Goal: Information Seeking & Learning: Learn about a topic

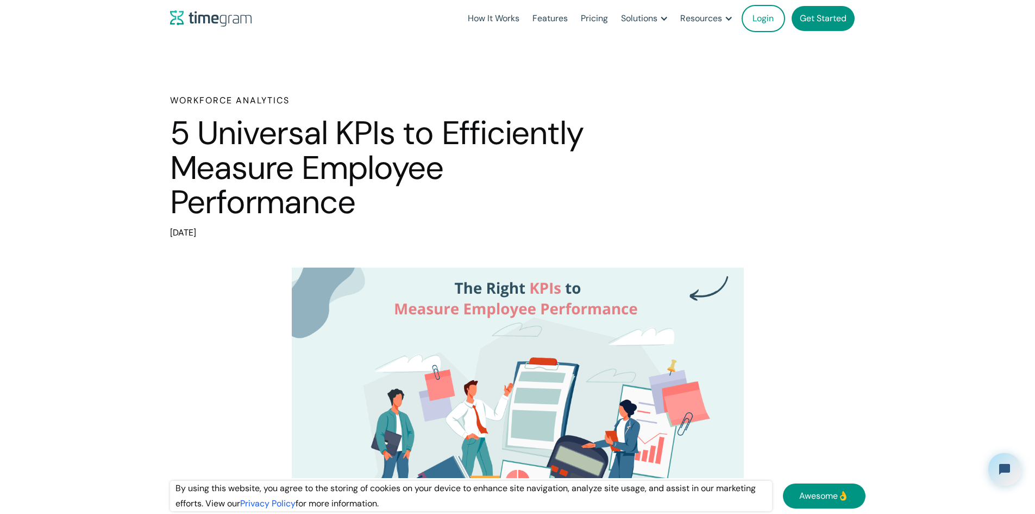
click at [651, 144] on div "Workforce Analytics 5 Universal KPIs to Efficiently Measure Employee Performanc…" at bounding box center [518, 167] width 696 height 146
click at [608, 143] on h1 "5 Universal KPIs to Efficiently Measure Employee Performance" at bounding box center [398, 168] width 456 height 104
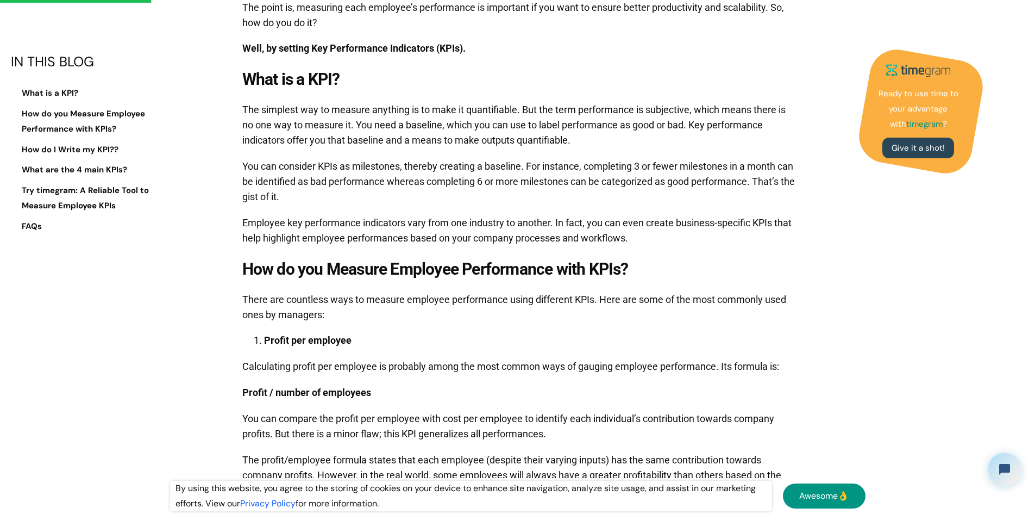
scroll to position [652, 0]
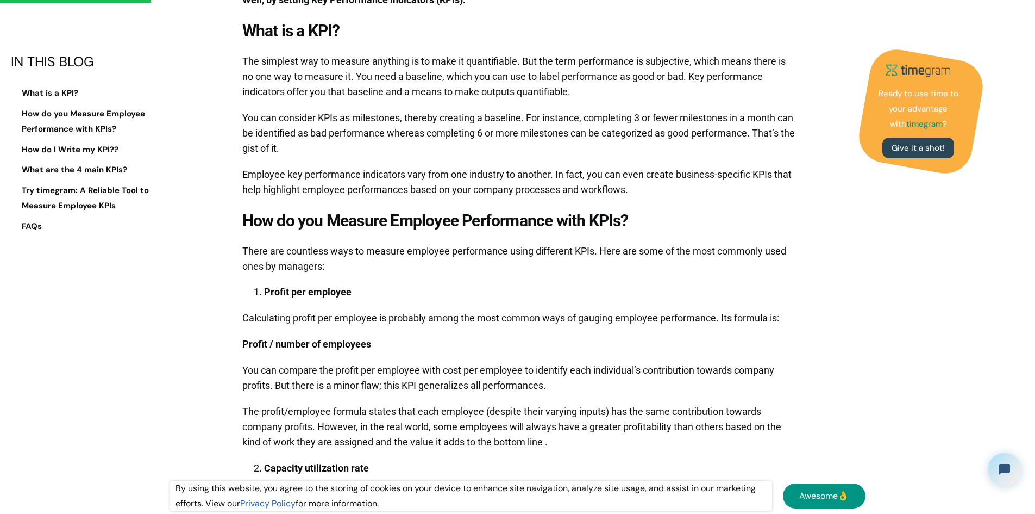
click at [657, 105] on p "The simplest way to measure anything is to make it quantifiable. But the term p…" at bounding box center [520, 76] width 556 height 57
click at [656, 105] on p "The simplest way to measure anything is to make it quantifiable. But the term p…" at bounding box center [520, 76] width 556 height 57
click at [688, 161] on p "You can consider KPIs as milestones, thereby creating a baseline. For instance,…" at bounding box center [520, 133] width 556 height 57
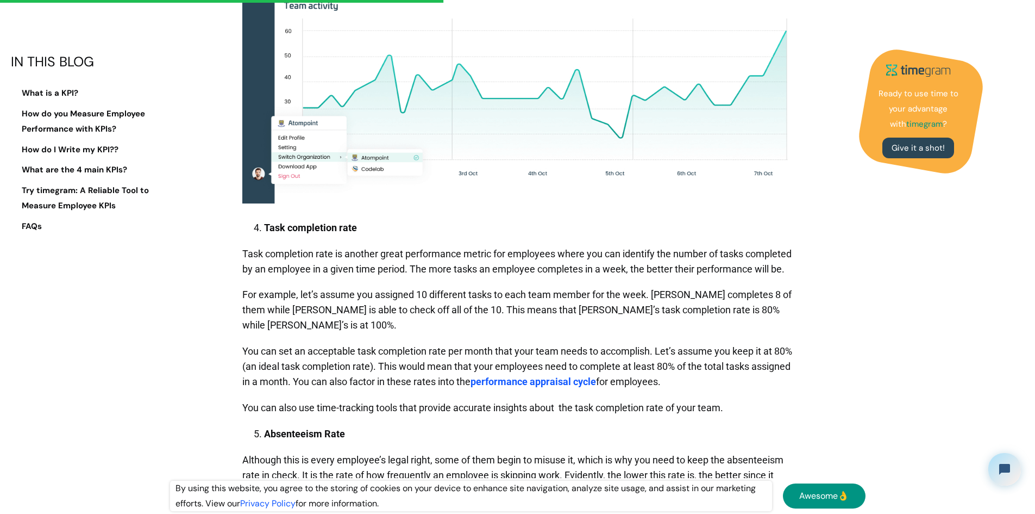
scroll to position [2011, 0]
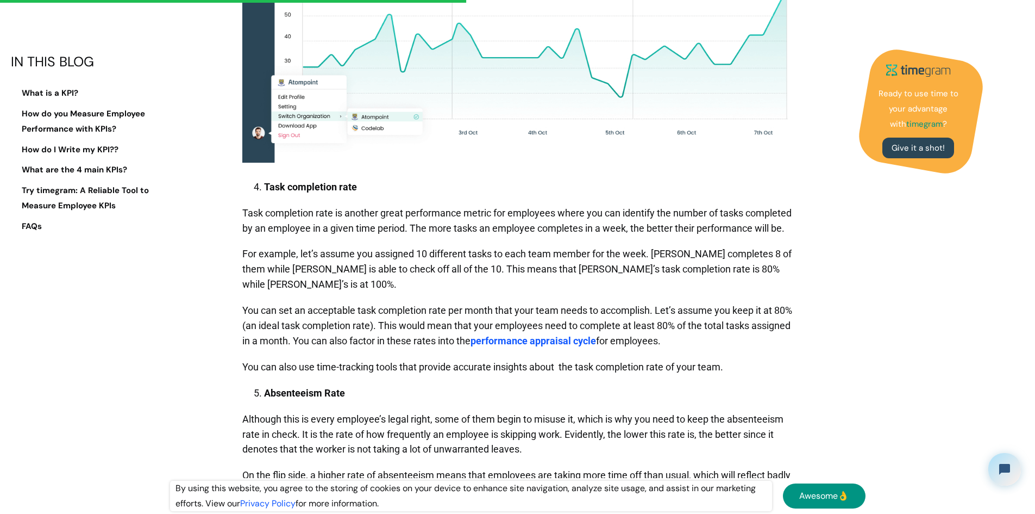
click at [613, 241] on p "Task completion rate is another great performance metric for employees where yo…" at bounding box center [520, 220] width 556 height 41
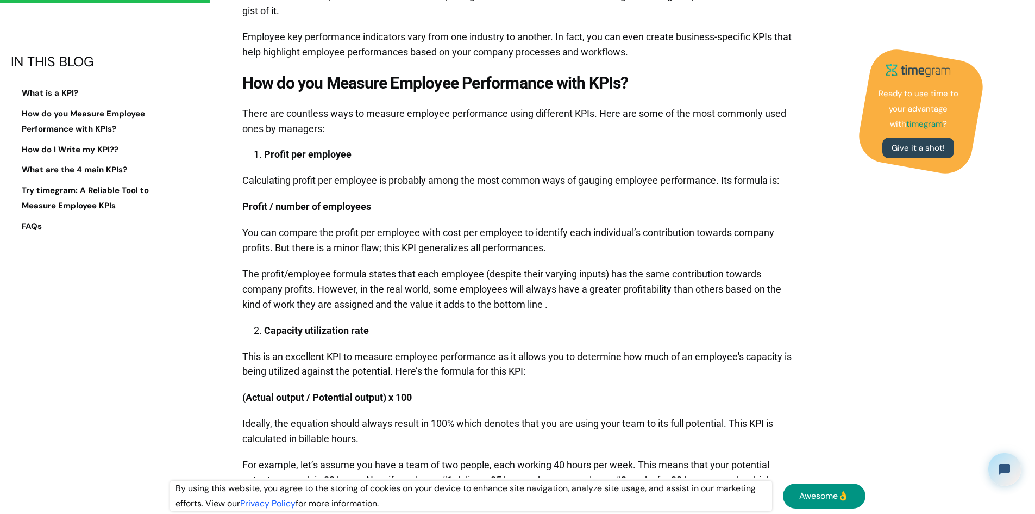
scroll to position [761, 0]
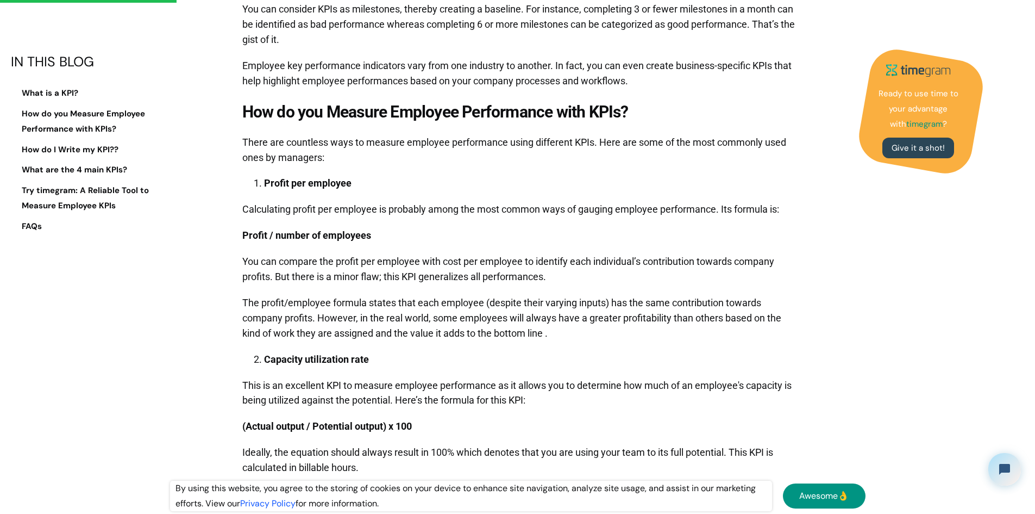
click at [470, 248] on p "Profit / number of employees" at bounding box center [520, 235] width 556 height 26
click at [437, 248] on p "Profit / number of employees" at bounding box center [520, 235] width 556 height 26
click at [444, 248] on p "Profit / number of employees" at bounding box center [520, 235] width 556 height 26
click at [453, 248] on p "Profit / number of employees" at bounding box center [520, 235] width 556 height 26
click at [597, 290] on p "You can compare the profit per employee with cost per employee to identify each…" at bounding box center [520, 268] width 556 height 41
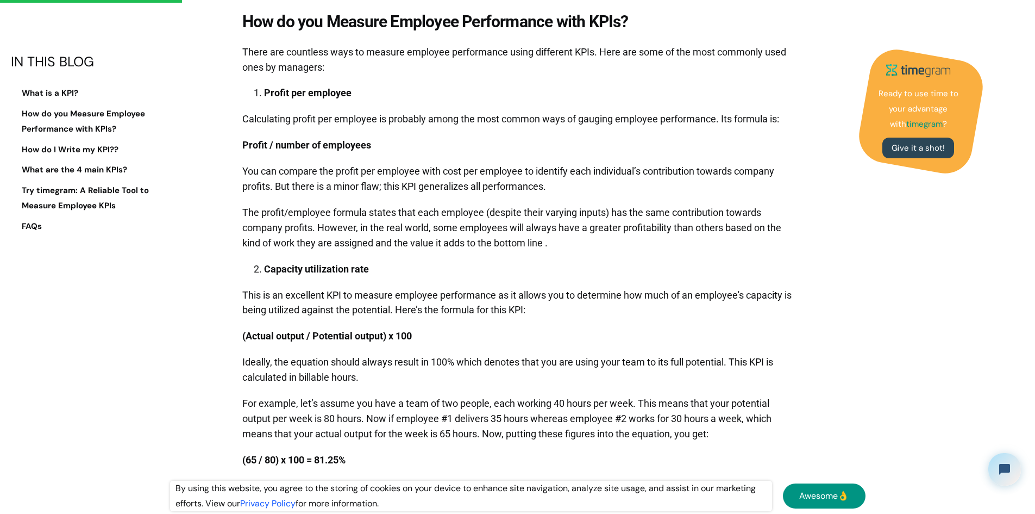
scroll to position [869, 0]
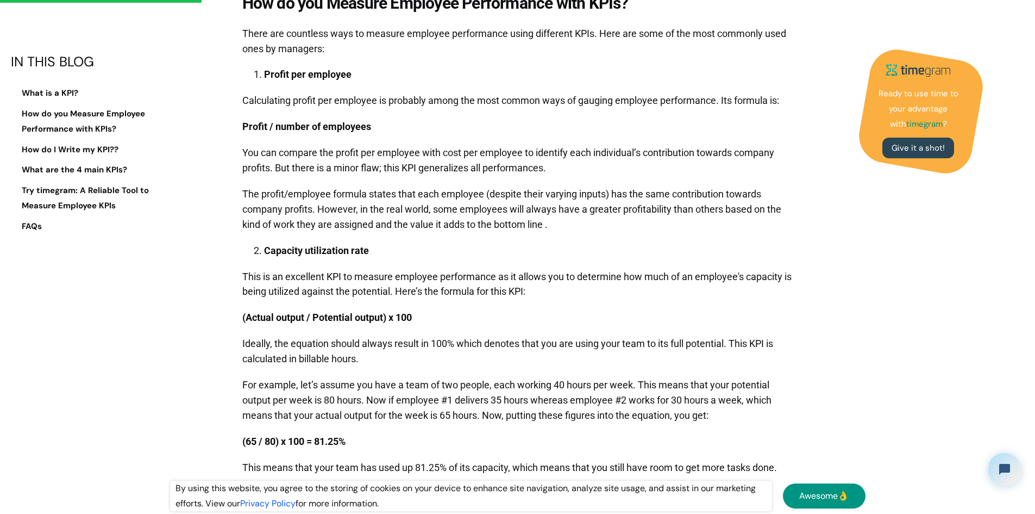
click at [506, 330] on p "(Actual output / Potential output) x 100" at bounding box center [520, 317] width 556 height 26
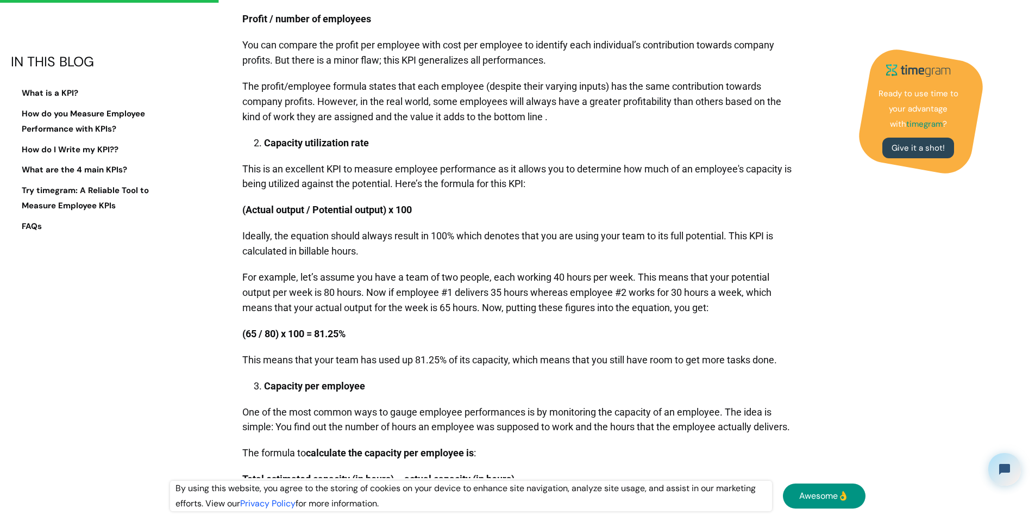
scroll to position [978, 0]
click at [380, 263] on p "Ideally, the equation should always result in 100% which denotes that you are u…" at bounding box center [520, 242] width 556 height 41
click at [425, 263] on p "Ideally, the equation should always result in 100% which denotes that you are u…" at bounding box center [520, 242] width 556 height 41
click at [492, 263] on p "Ideally, the equation should always result in 100% which denotes that you are u…" at bounding box center [520, 242] width 556 height 41
click at [492, 285] on p "For example, let’s assume you have a team of two people, each working 40 hours …" at bounding box center [520, 291] width 556 height 57
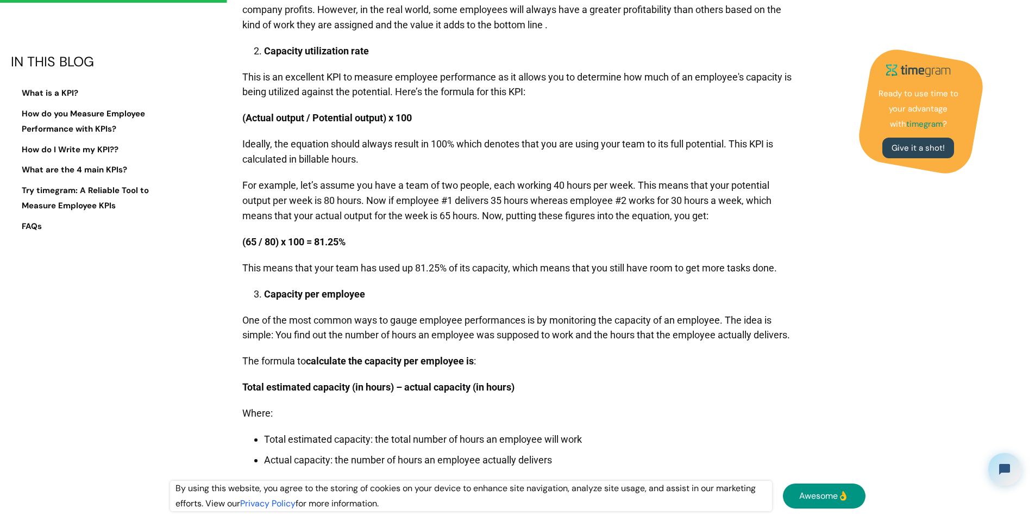
scroll to position [1087, 0]
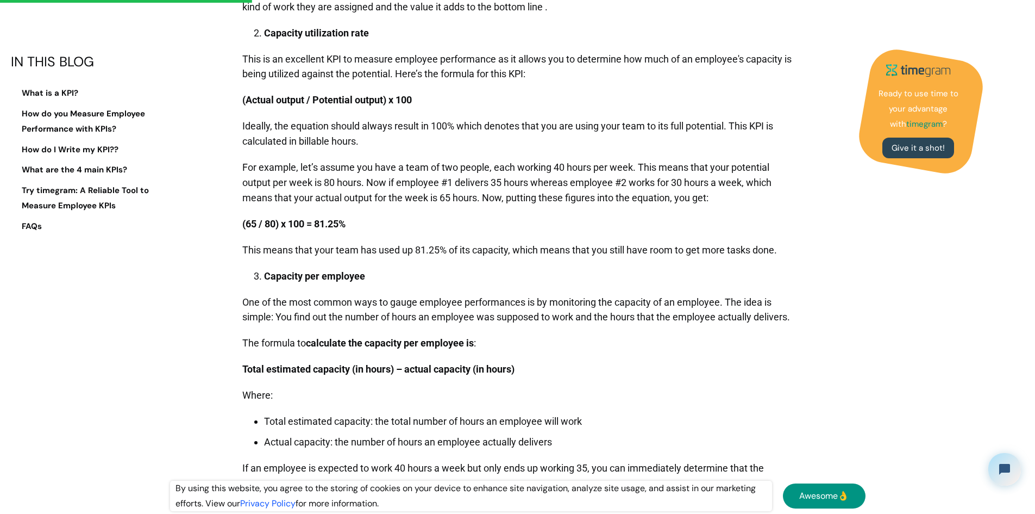
click at [492, 284] on ol "Capacity per employee" at bounding box center [520, 273] width 556 height 21
click at [498, 284] on ol "Capacity per employee" at bounding box center [520, 273] width 556 height 21
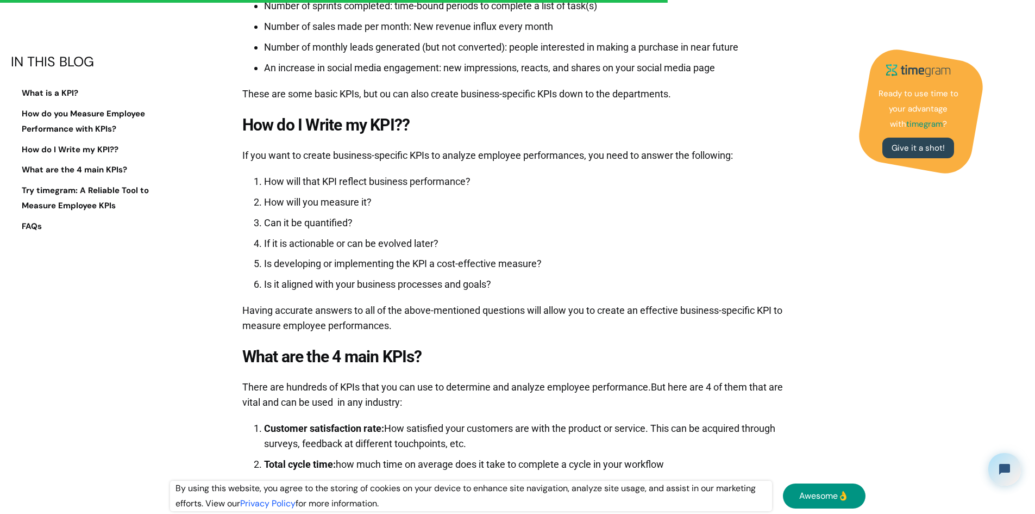
scroll to position [2880, 0]
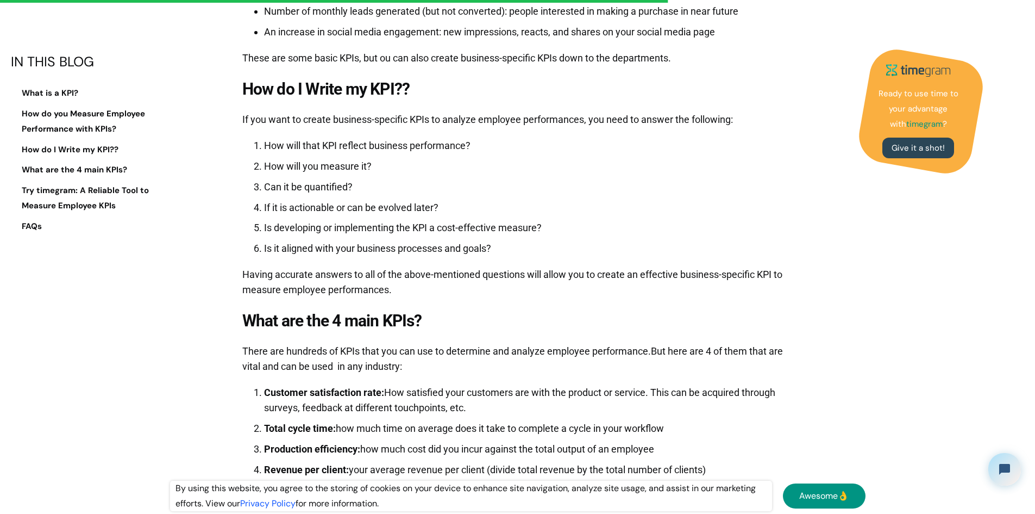
click at [487, 188] on ol "How will that KPI reflect business performance? How will you measure it? Can it…" at bounding box center [520, 194] width 556 height 123
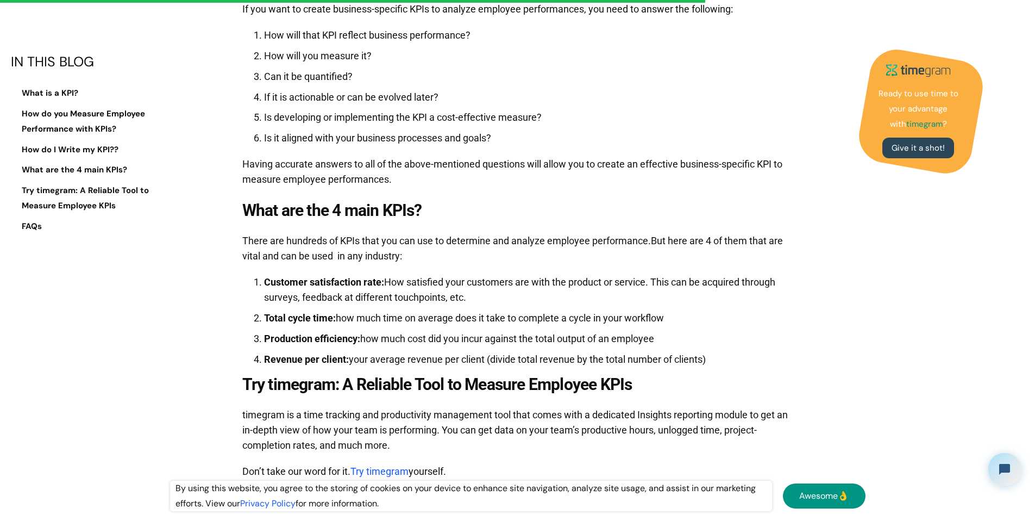
scroll to position [3043, 0]
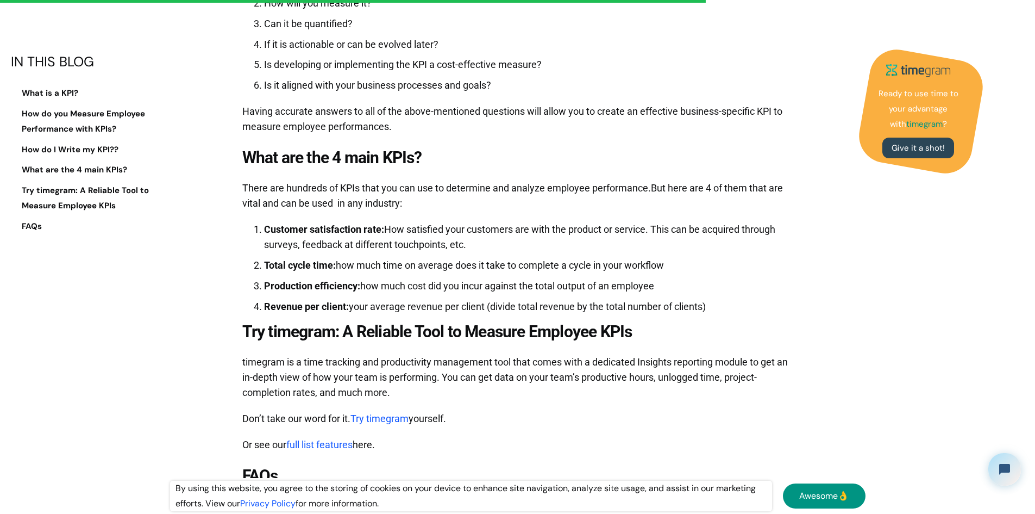
click at [452, 206] on p "There are hundreds of KPIs that you can use to determine and analyze employee p…" at bounding box center [520, 195] width 556 height 41
click at [452, 205] on p "There are hundreds of KPIs that you can use to determine and analyze employee p…" at bounding box center [520, 195] width 556 height 41
click at [458, 201] on p "There are hundreds of KPIs that you can use to determine and analyze employee p…" at bounding box center [520, 195] width 556 height 41
click at [723, 271] on li "Total cycle time: how much time on average does it take to complete a cycle in …" at bounding box center [531, 265] width 535 height 15
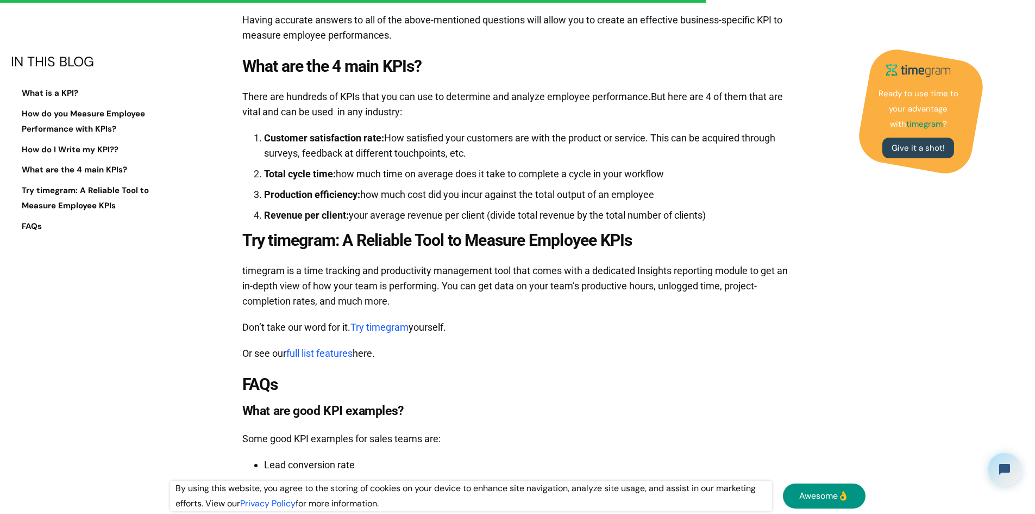
scroll to position [3152, 0]
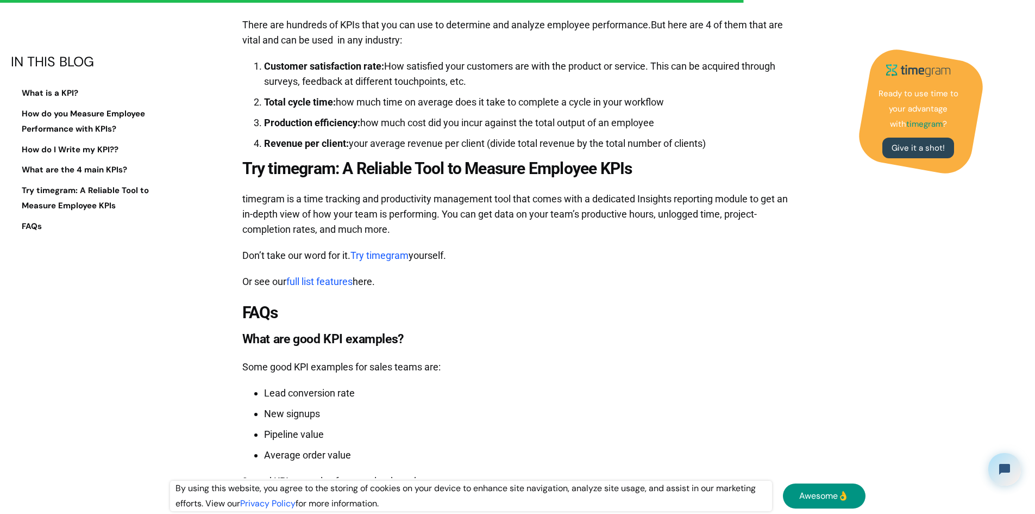
click at [635, 287] on p "Or see our full list features here." at bounding box center [520, 281] width 556 height 26
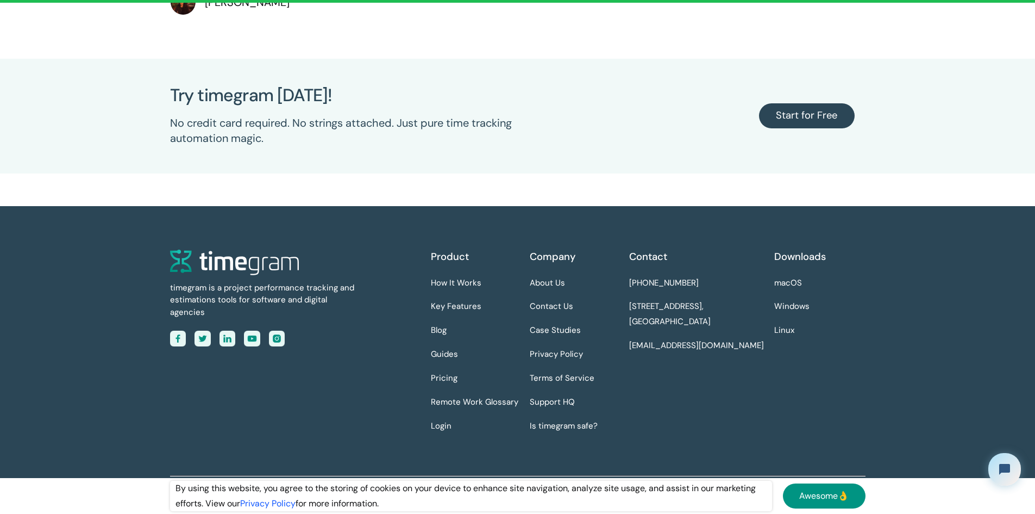
scroll to position [5071, 0]
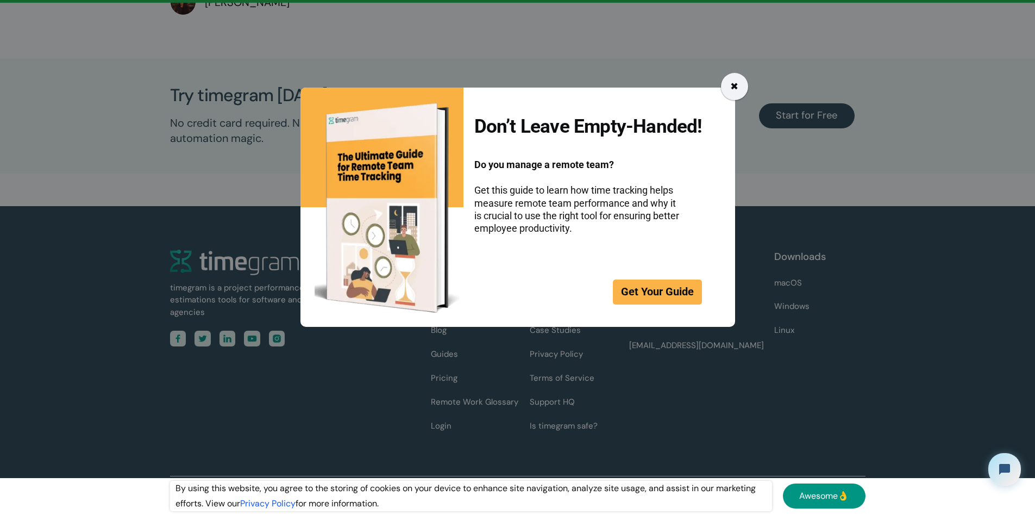
click at [739, 92] on div "✖" at bounding box center [734, 86] width 27 height 27
